Goal: Task Accomplishment & Management: Complete application form

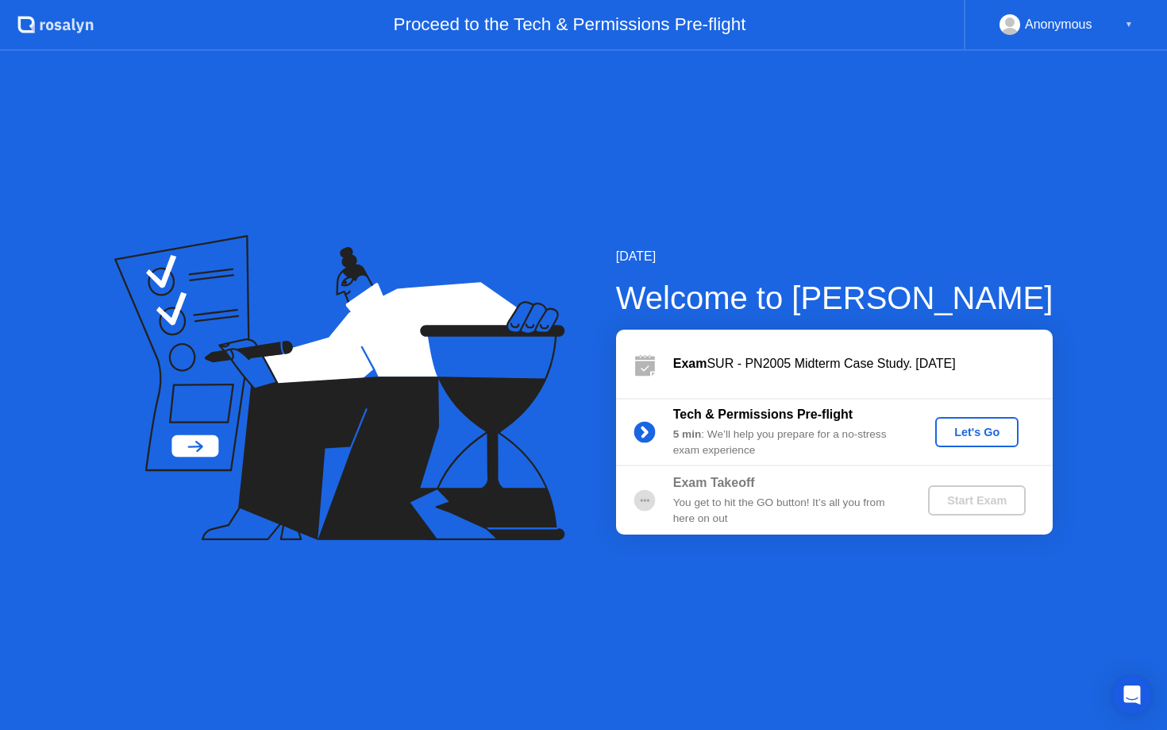
click at [954, 430] on div "Let's Go" at bounding box center [977, 432] width 71 height 13
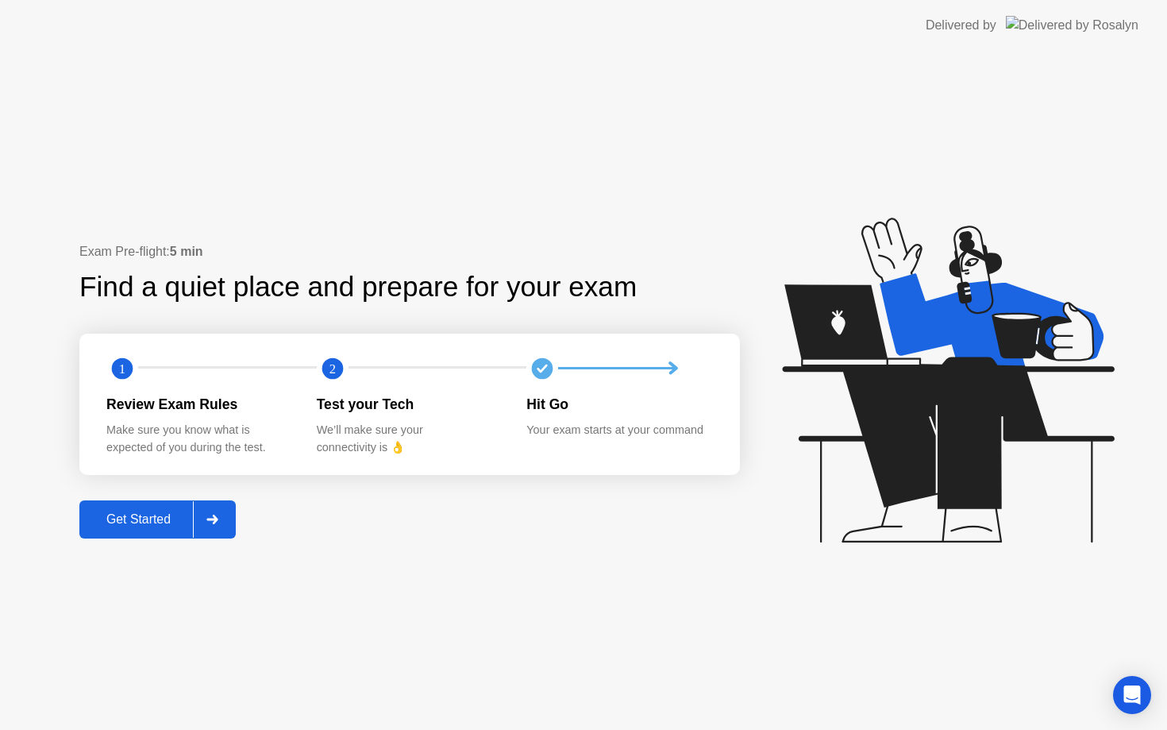
click at [166, 515] on div "Get Started" at bounding box center [138, 519] width 109 height 14
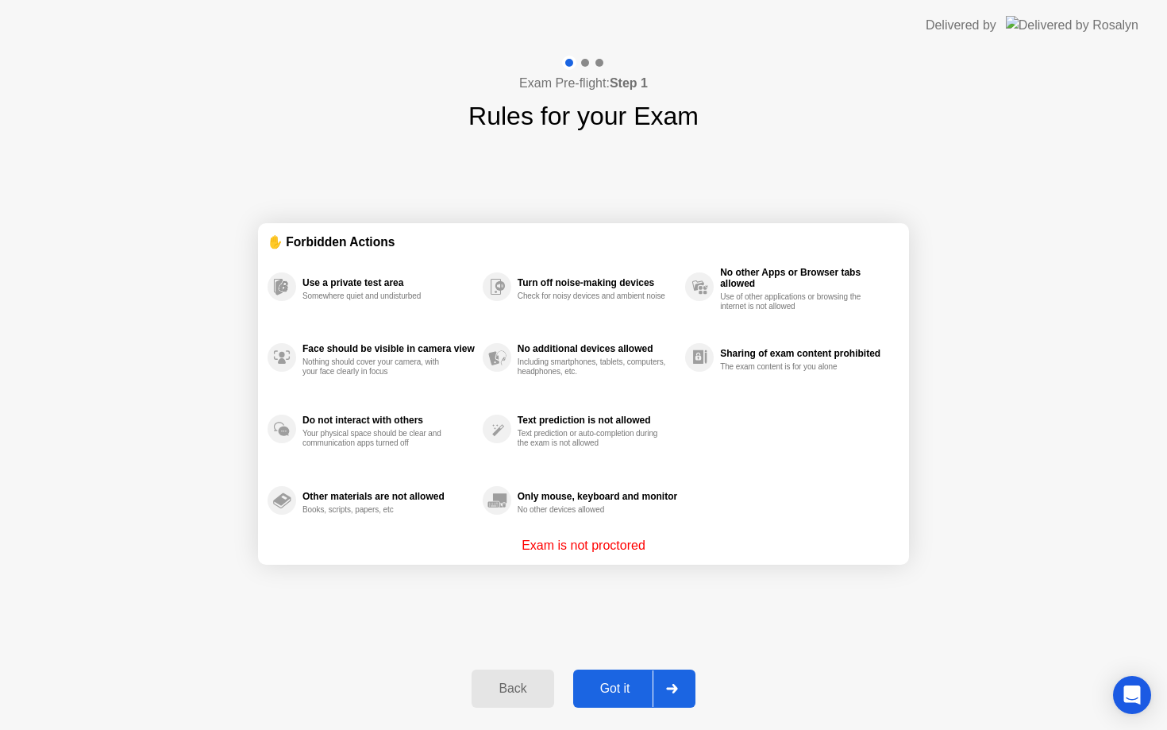
click at [631, 684] on div "Got it" at bounding box center [615, 688] width 75 height 14
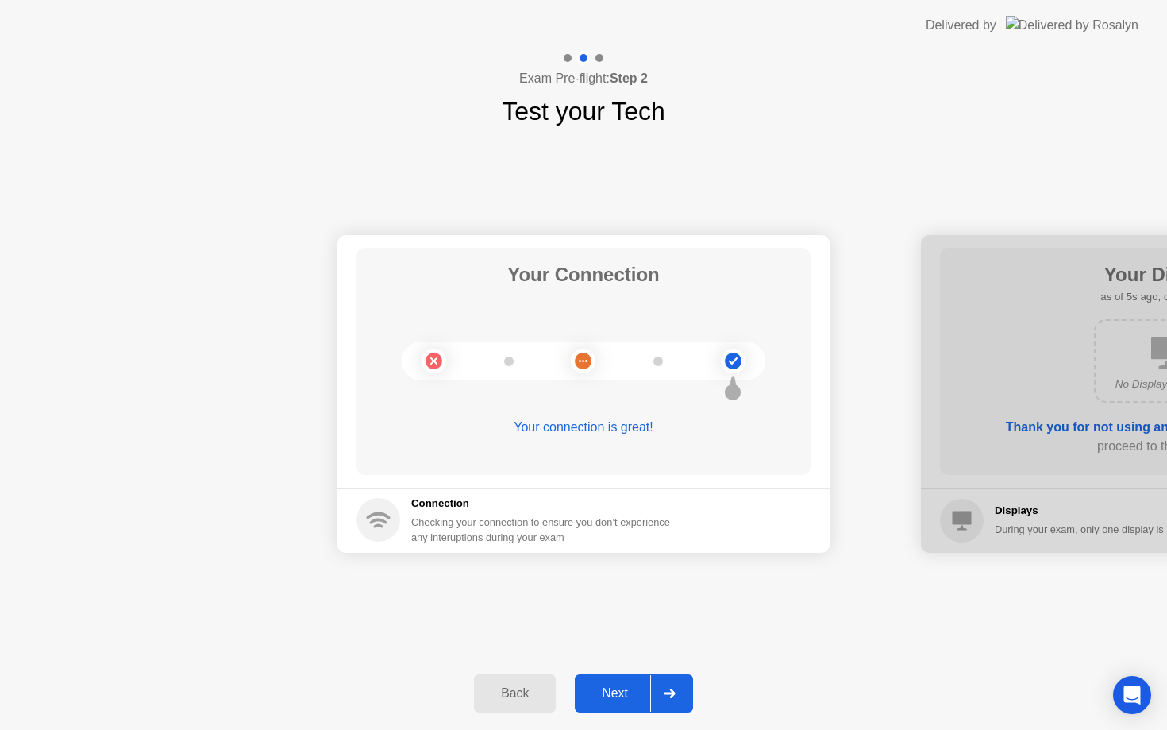
click at [631, 696] on div "Next" at bounding box center [615, 693] width 71 height 14
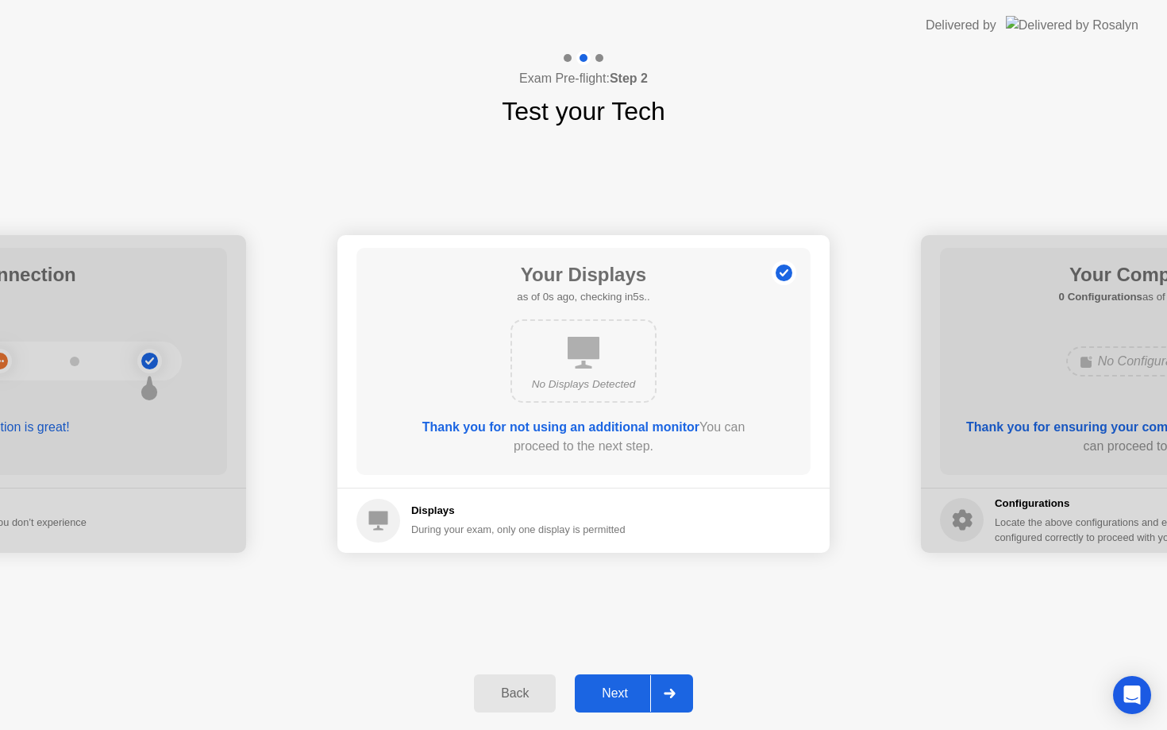
click at [631, 696] on div "Next" at bounding box center [615, 693] width 71 height 14
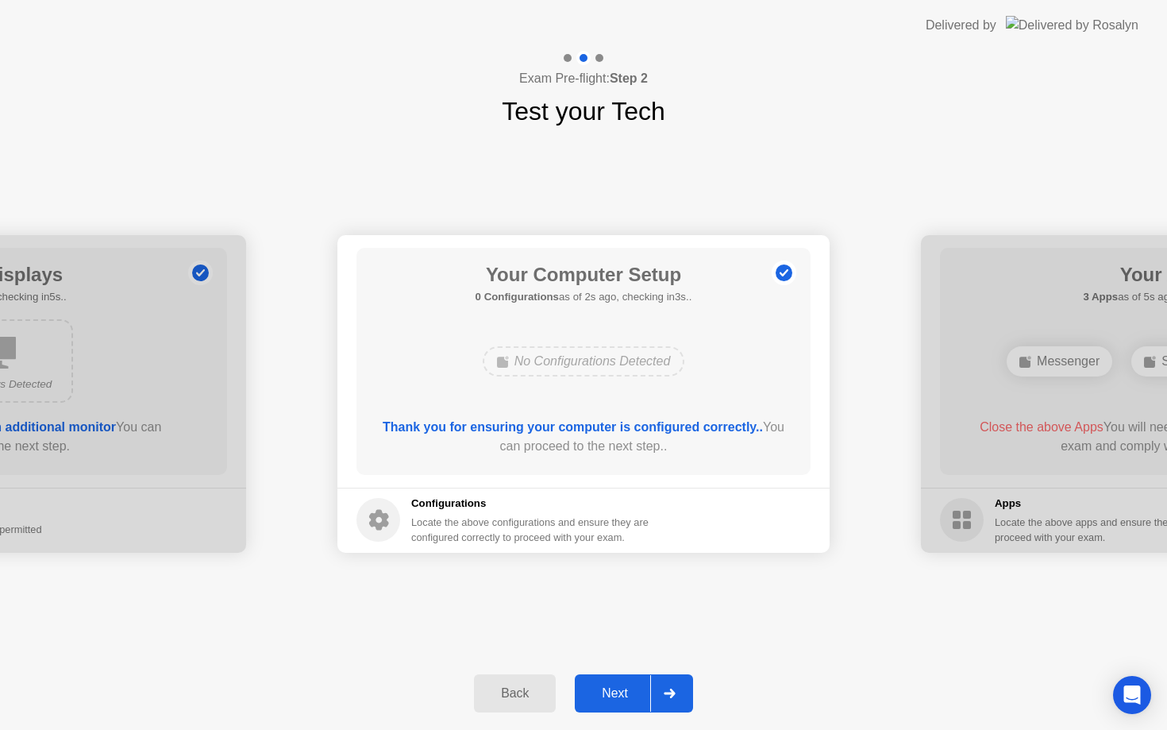
click at [631, 696] on div "Next" at bounding box center [615, 693] width 71 height 14
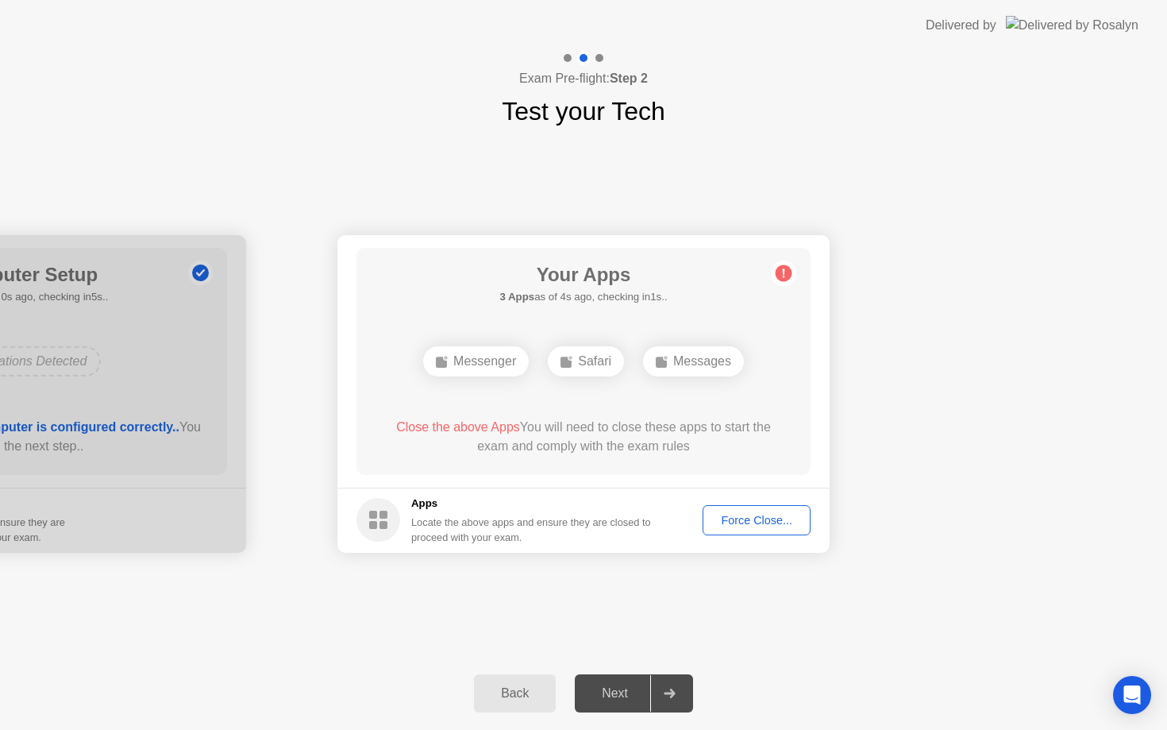
click at [774, 523] on div "Force Close..." at bounding box center [756, 520] width 97 height 13
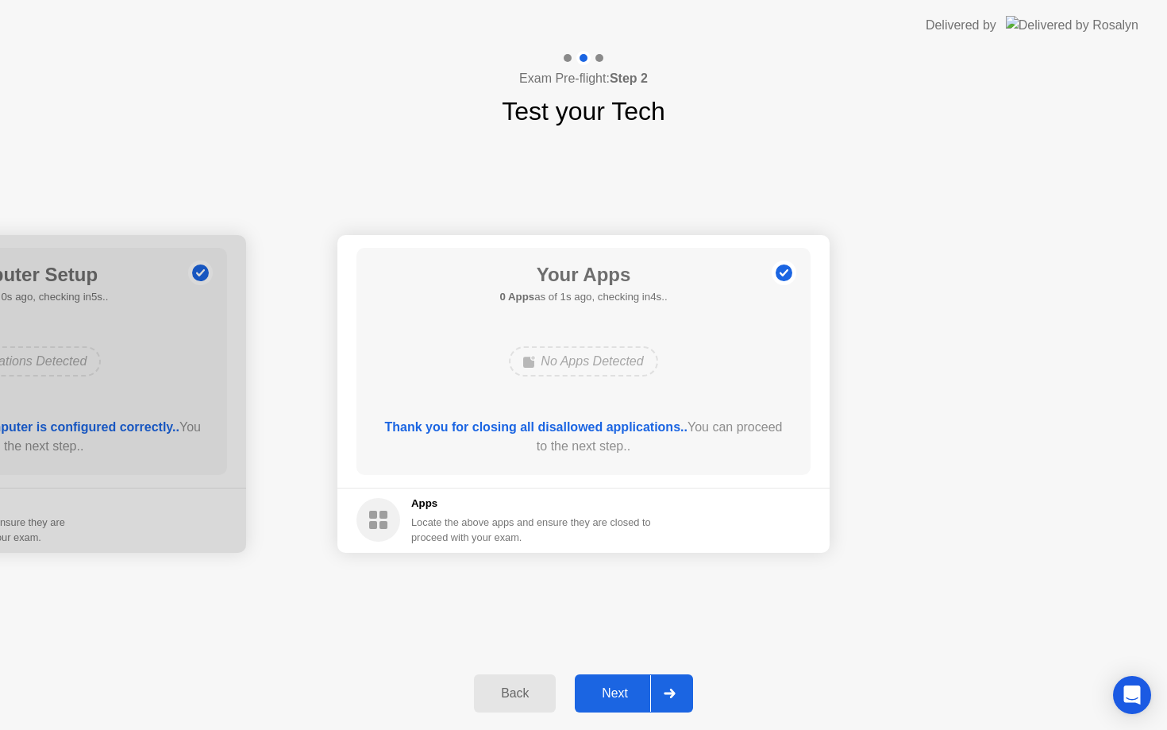
click at [641, 692] on div "Next" at bounding box center [615, 693] width 71 height 14
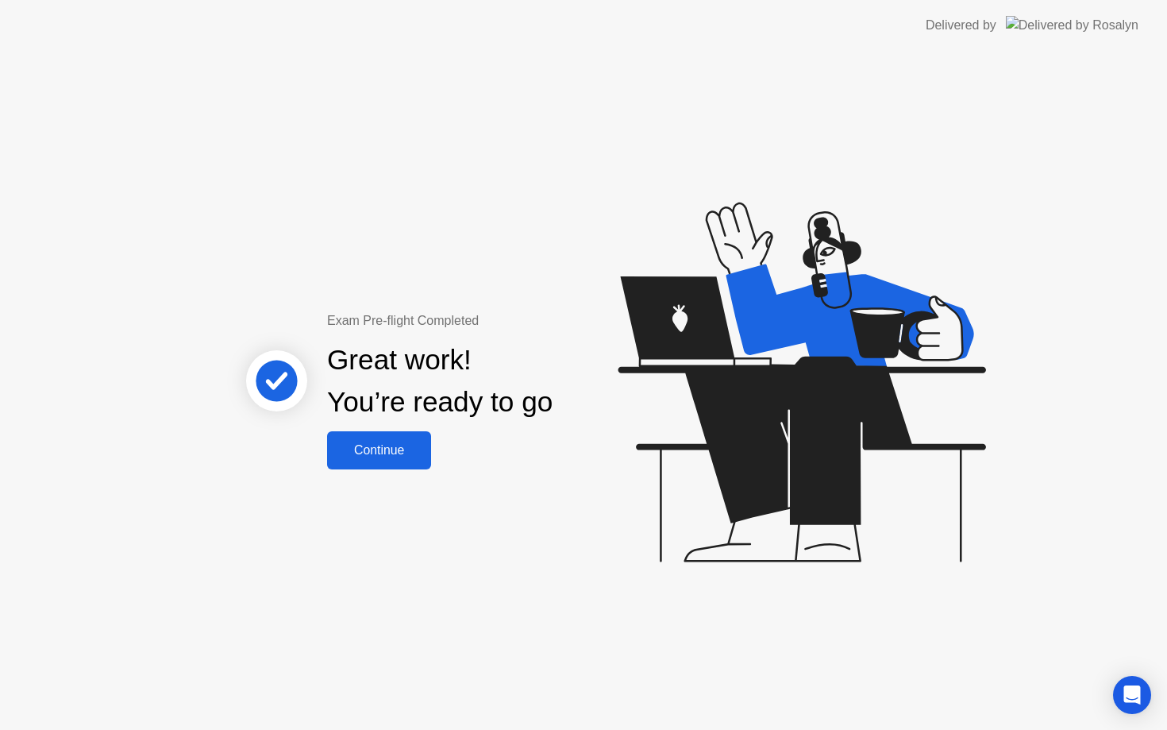
click at [394, 446] on div "Continue" at bounding box center [379, 450] width 94 height 14
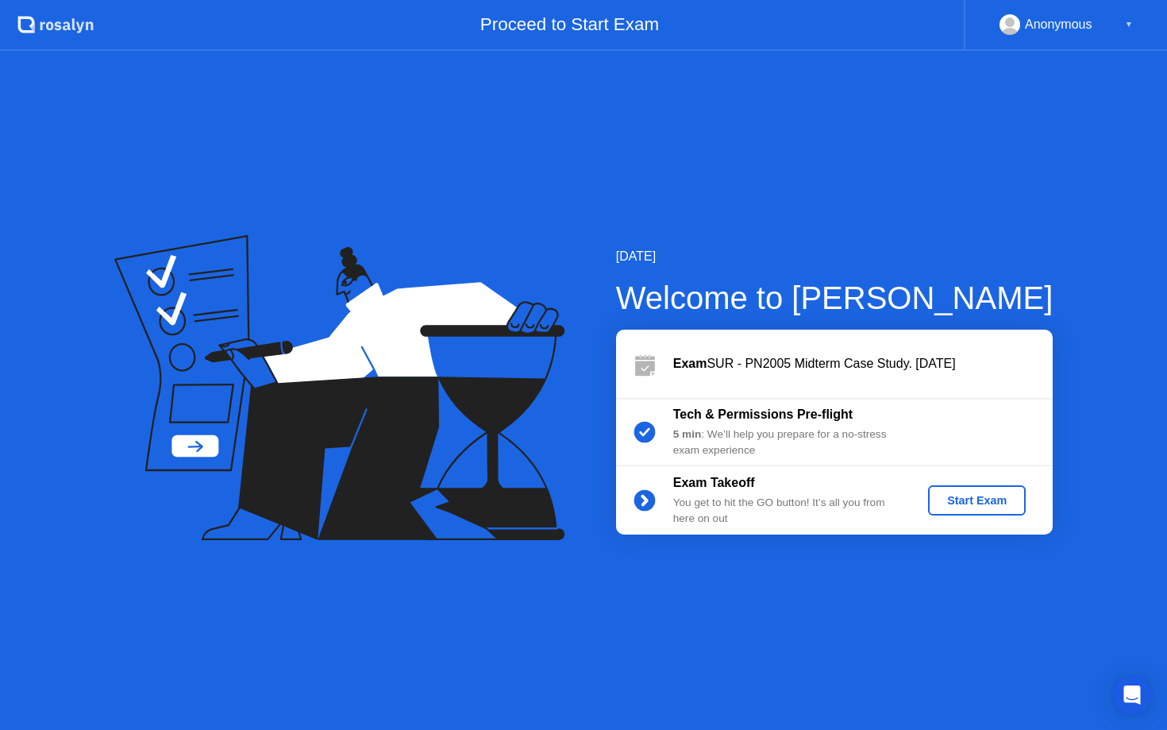
click at [954, 496] on div "Start Exam" at bounding box center [977, 500] width 85 height 13
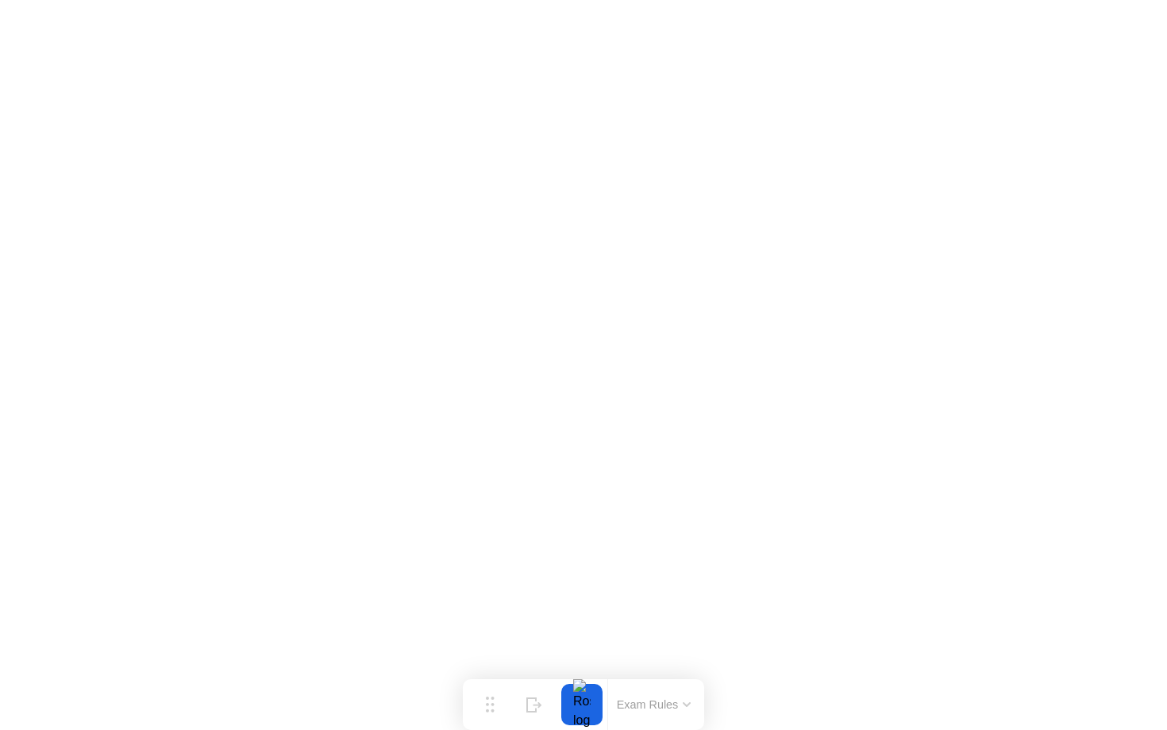
click at [667, 700] on button "Exam Rules" at bounding box center [654, 704] width 84 height 14
